Goal: Task Accomplishment & Management: Use online tool/utility

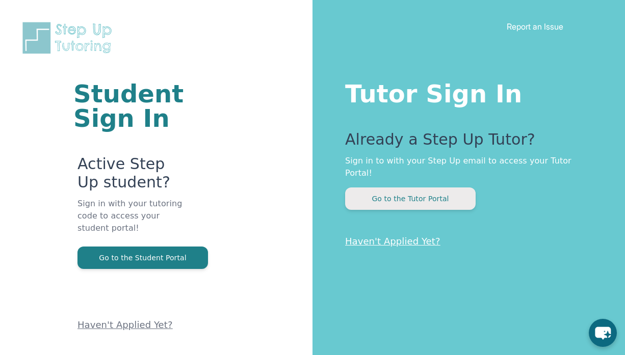
click at [387, 195] on button "Go to the Tutor Portal" at bounding box center [410, 199] width 131 height 22
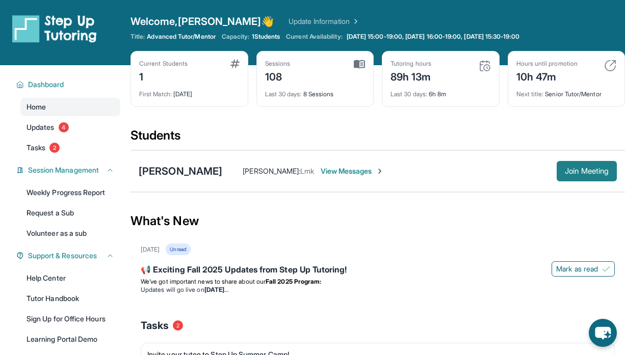
click at [585, 172] on span "Join Meeting" at bounding box center [587, 171] width 44 height 6
click at [313, 75] on div "Sessions 108" at bounding box center [315, 72] width 100 height 24
click at [573, 172] on span "Join Meeting" at bounding box center [587, 171] width 44 height 6
